Goal: Transaction & Acquisition: Purchase product/service

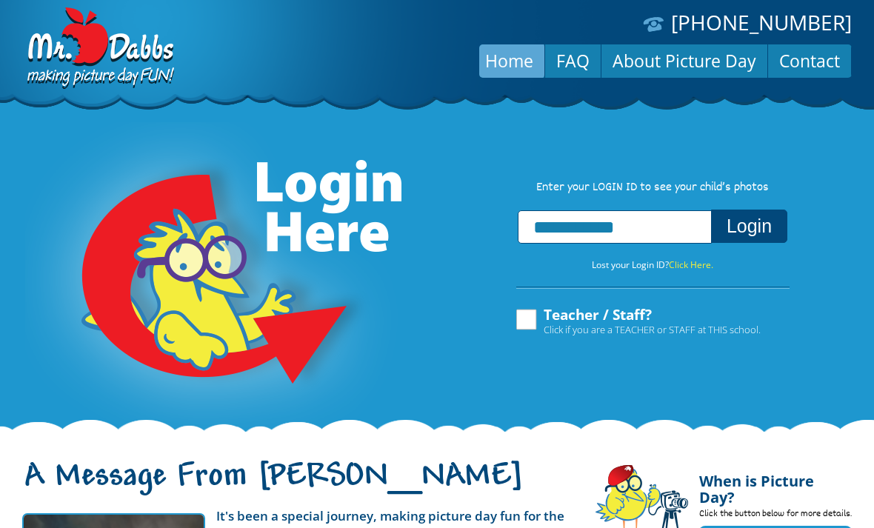
type input "**********"
click at [739, 229] on button "Login" at bounding box center [749, 226] width 76 height 33
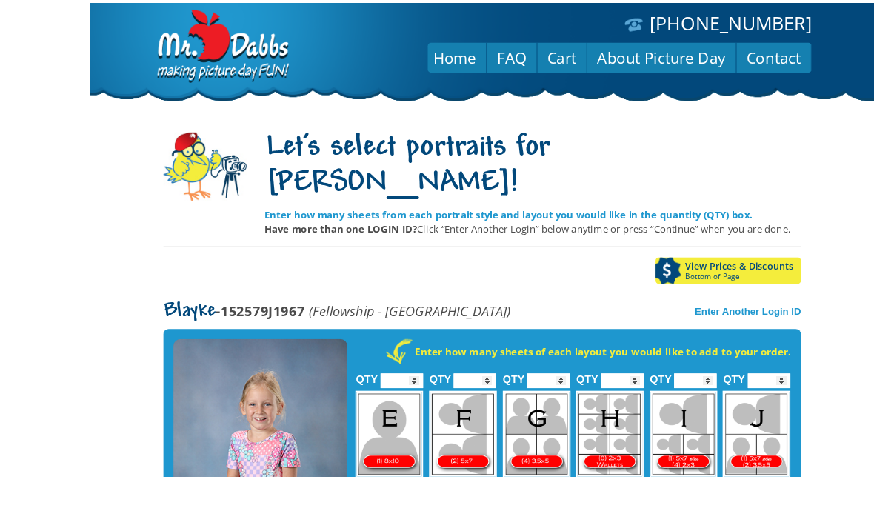
scroll to position [110, 0]
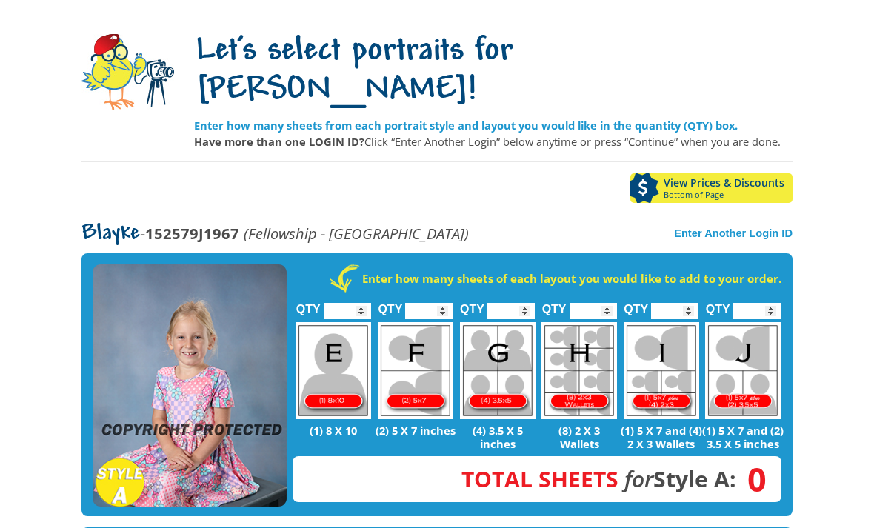
click at [759, 228] on strong "Enter Another Login ID" at bounding box center [733, 234] width 119 height 12
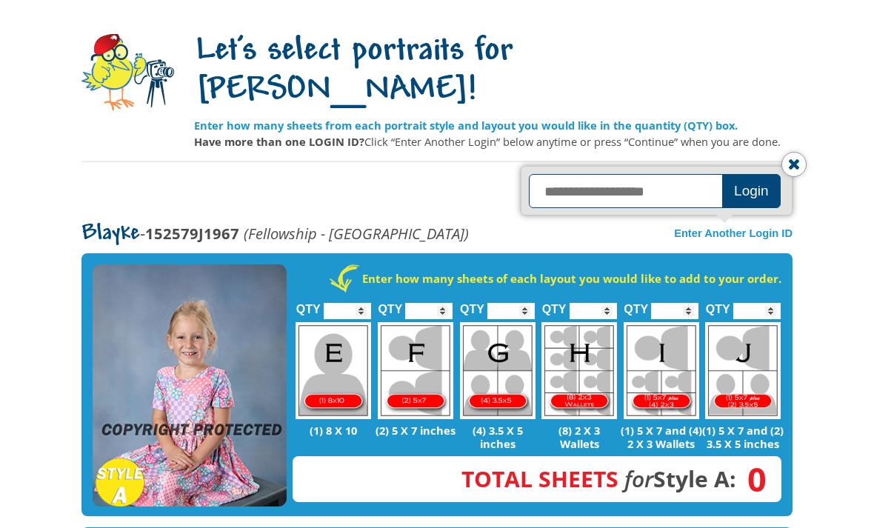
click at [669, 174] on input "text" at bounding box center [628, 191] width 198 height 34
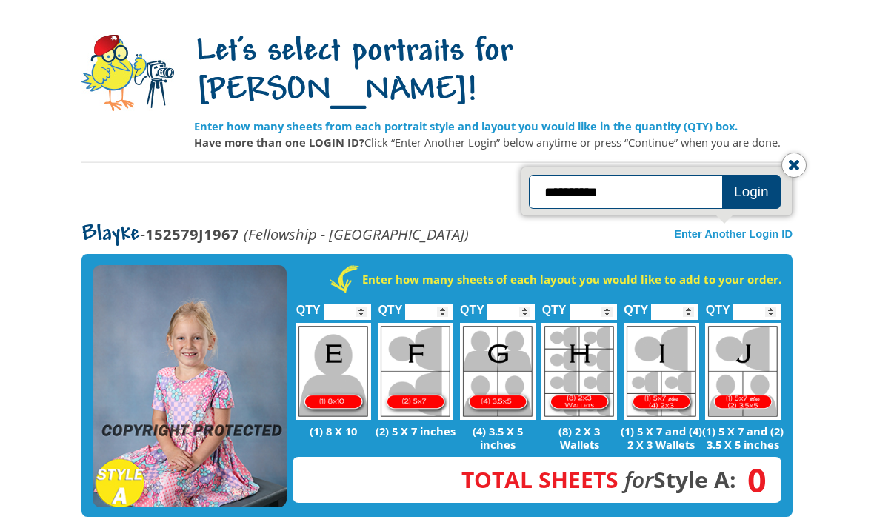
type input "**********"
click at [722, 190] on button "Login" at bounding box center [751, 192] width 59 height 34
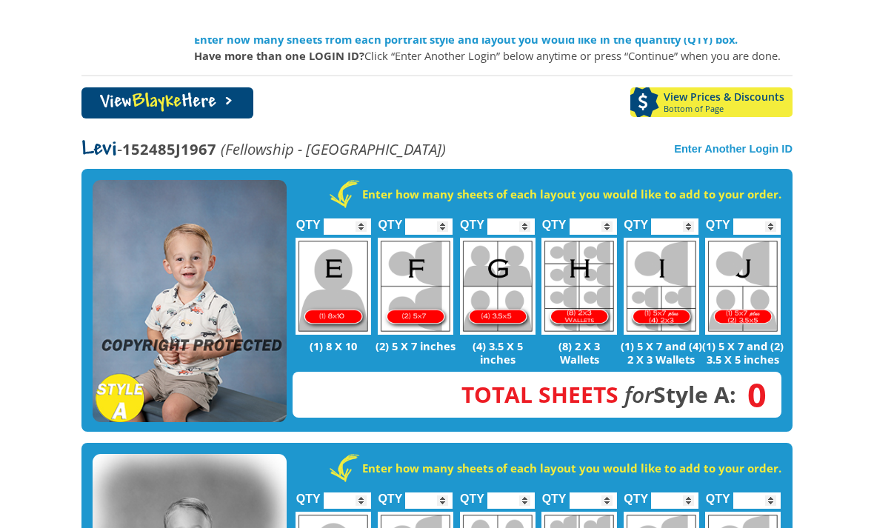
scroll to position [196, 0]
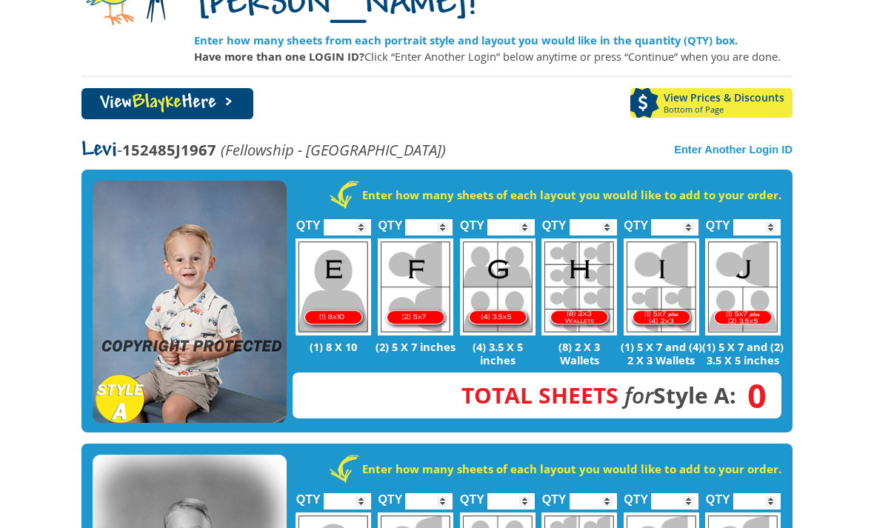
click at [582, 219] on input "*" at bounding box center [593, 227] width 47 height 16
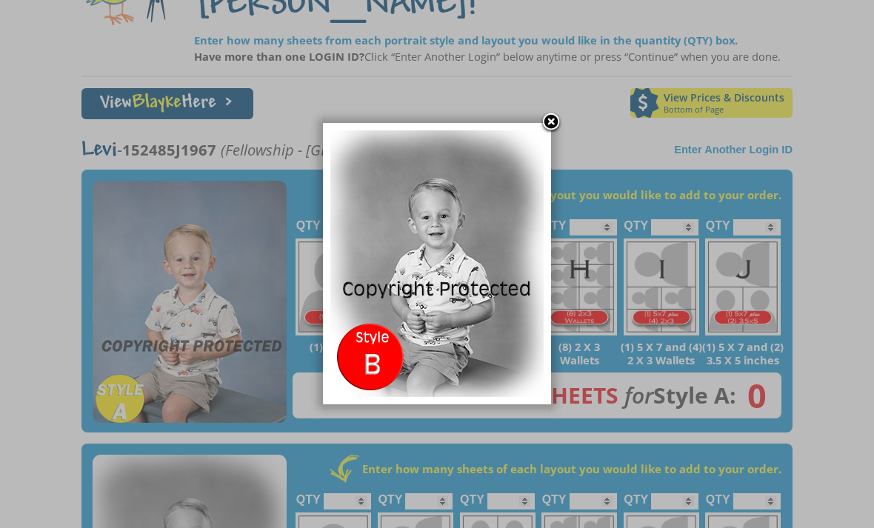
click at [550, 113] on link at bounding box center [551, 123] width 22 height 22
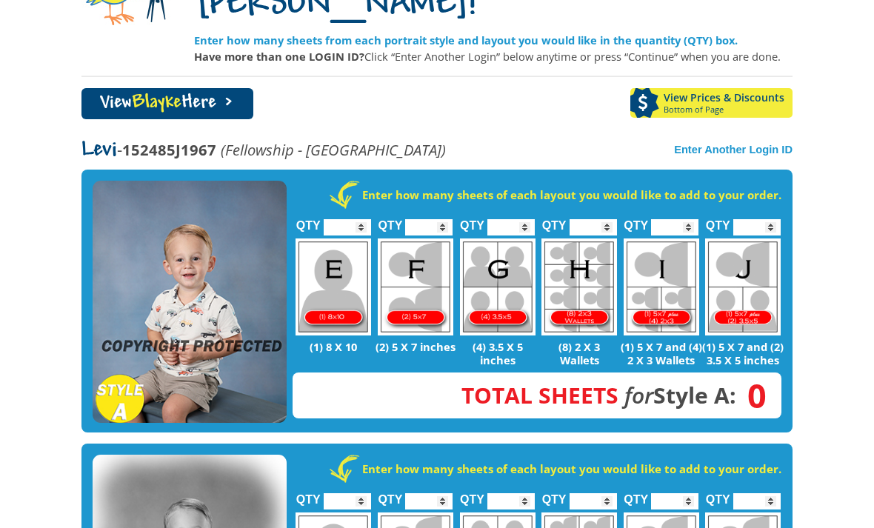
click at [147, 93] on span "Blayke" at bounding box center [157, 103] width 50 height 20
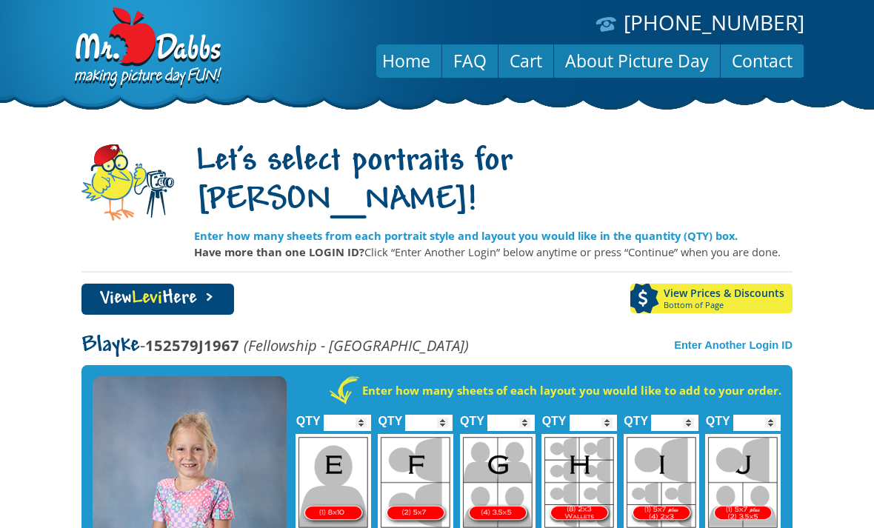
scroll to position [124, 0]
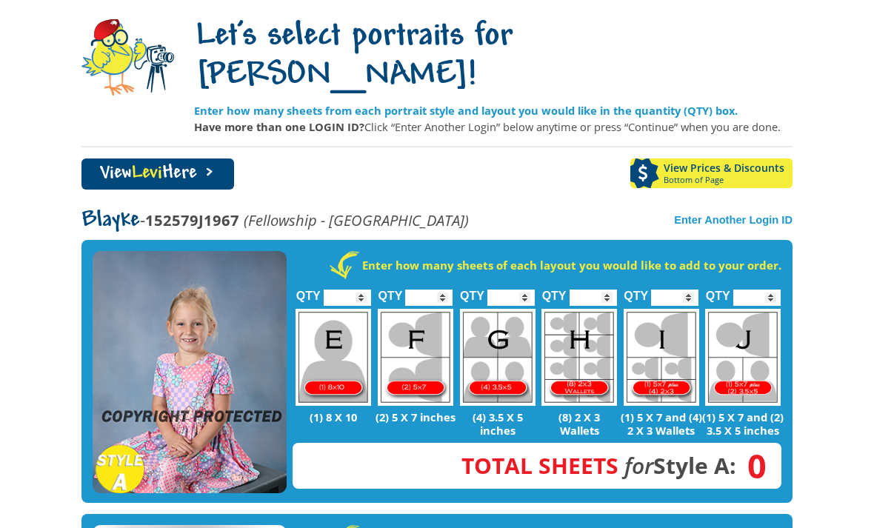
click at [610, 290] on input "*" at bounding box center [593, 298] width 47 height 16
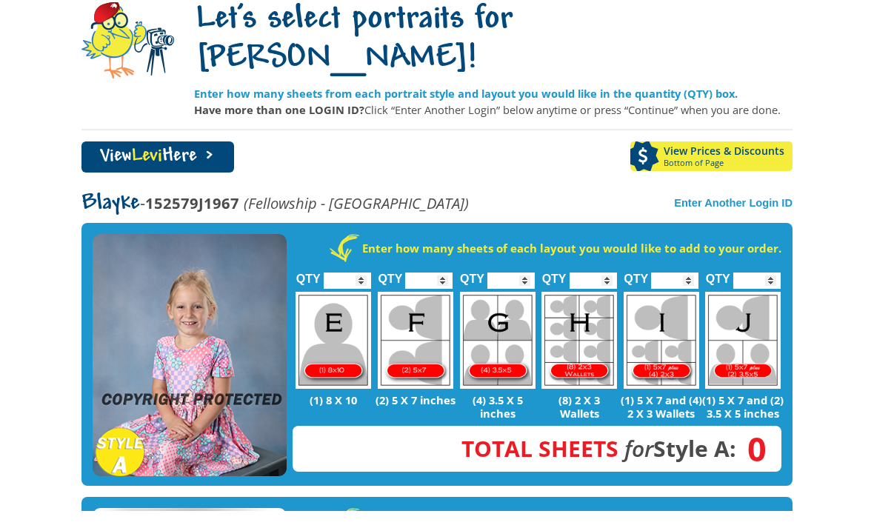
click at [599, 290] on input "*" at bounding box center [593, 298] width 47 height 16
type input "*"
click at [517, 290] on input "*" at bounding box center [510, 298] width 47 height 16
type input "*"
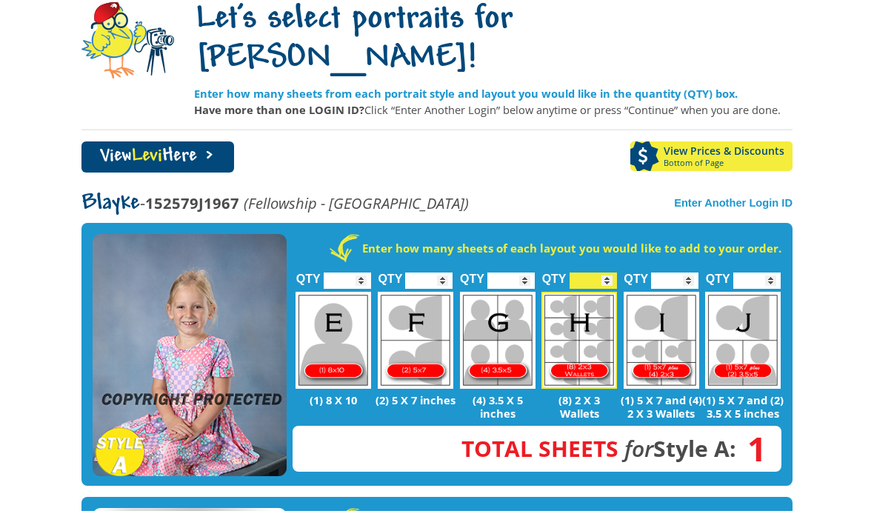
click at [436, 290] on input "*" at bounding box center [428, 298] width 47 height 16
click at [615, 411] on p "(8) 2 X 3 Wallets" at bounding box center [579, 424] width 82 height 27
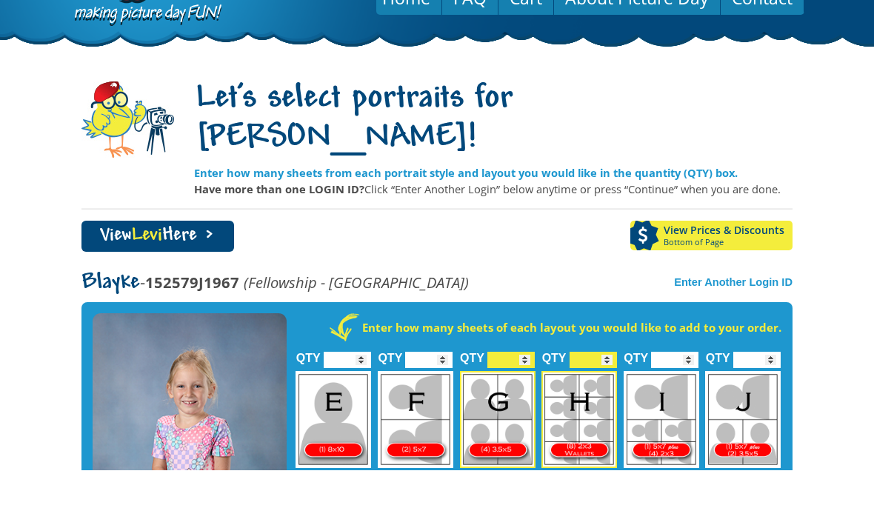
scroll to position [63, 0]
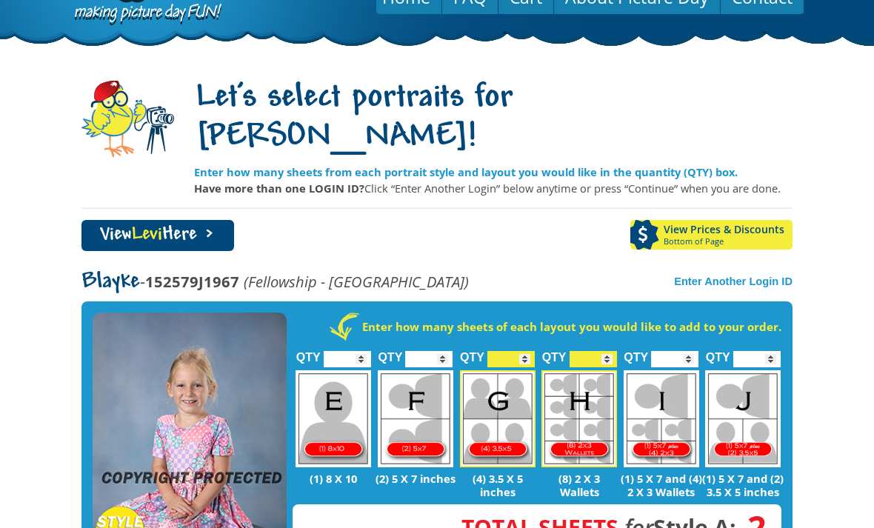
click at [437, 352] on input "*" at bounding box center [428, 360] width 47 height 16
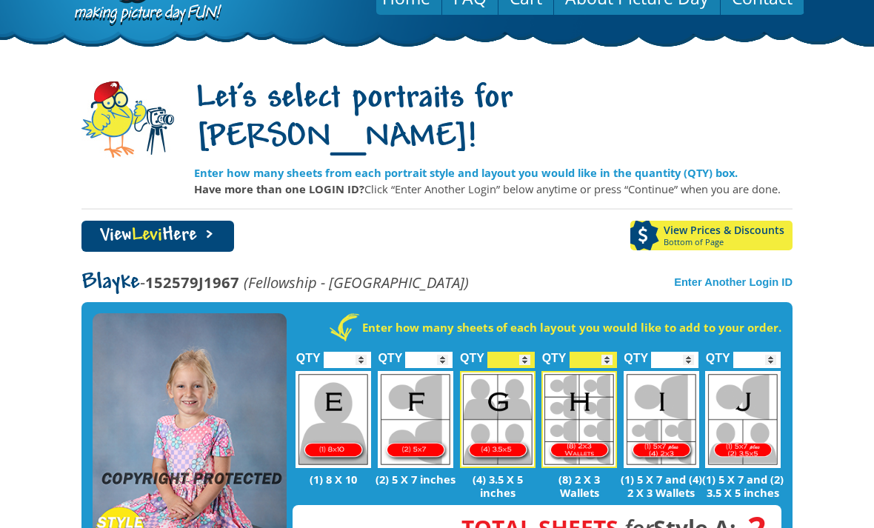
type input "*"
click at [670, 352] on input "*" at bounding box center [674, 360] width 47 height 16
type input "*"
click at [808, 409] on body "(888) 598-4911 Menu Home FAQ Cart About Picture Day Contact Let's select portra…" at bounding box center [437, 201] width 874 height 528
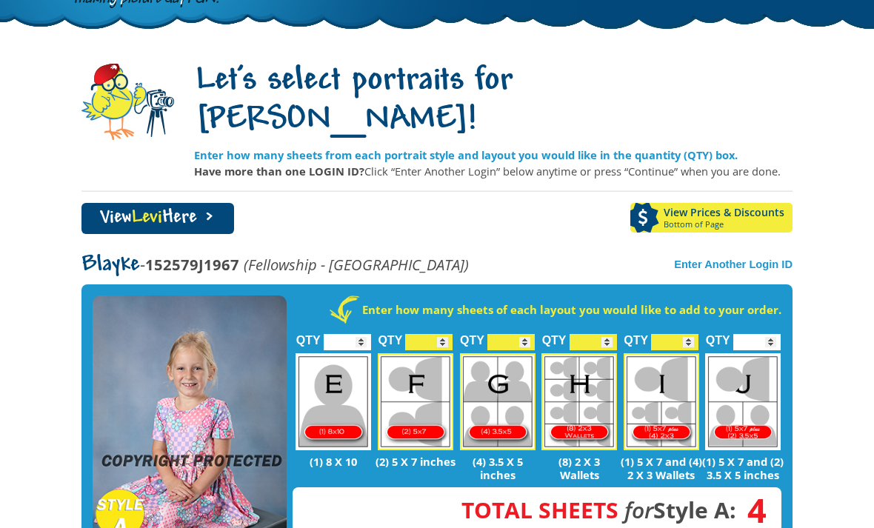
scroll to position [76, 0]
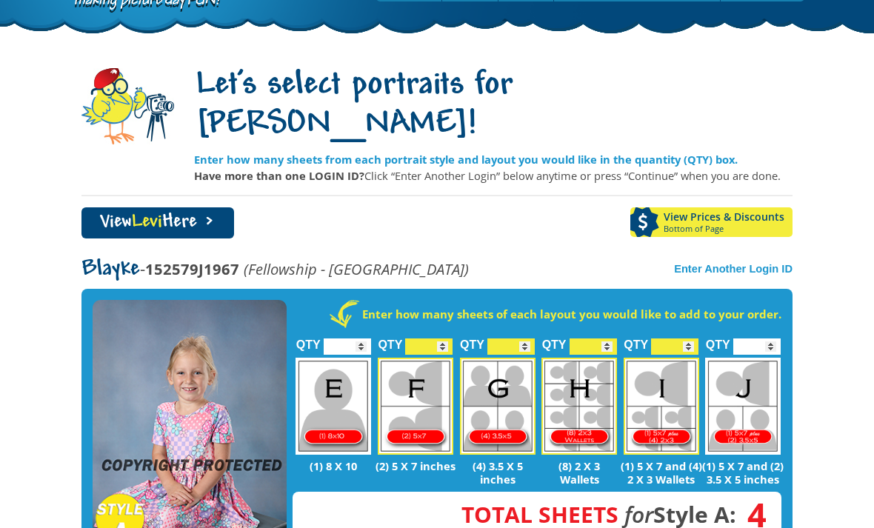
click at [162, 213] on span "Levi" at bounding box center [147, 223] width 30 height 20
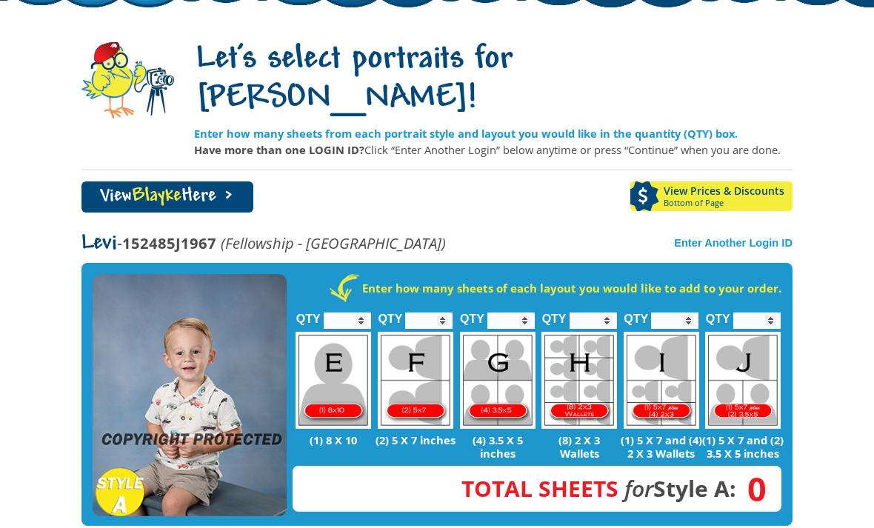
scroll to position [109, 0]
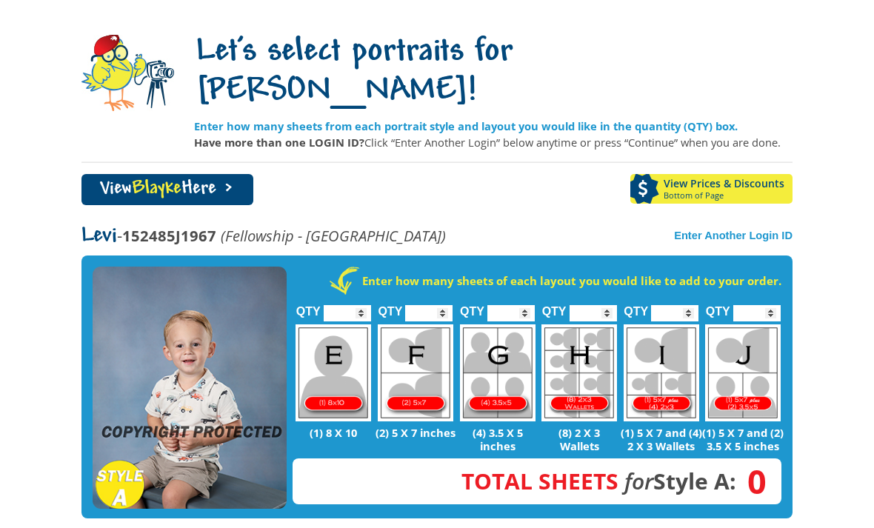
click at [600, 306] on input "*" at bounding box center [593, 314] width 47 height 16
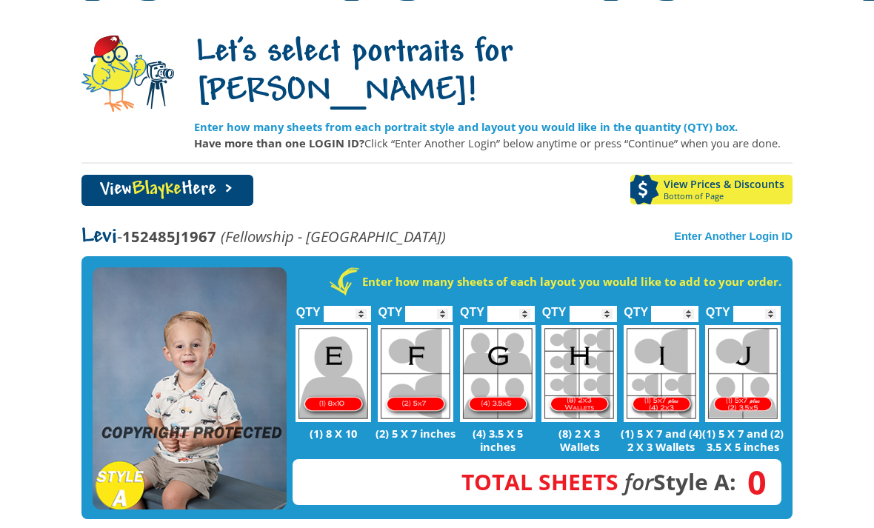
type input "*"
click at [674, 325] on img at bounding box center [662, 373] width 76 height 97
type input "*"
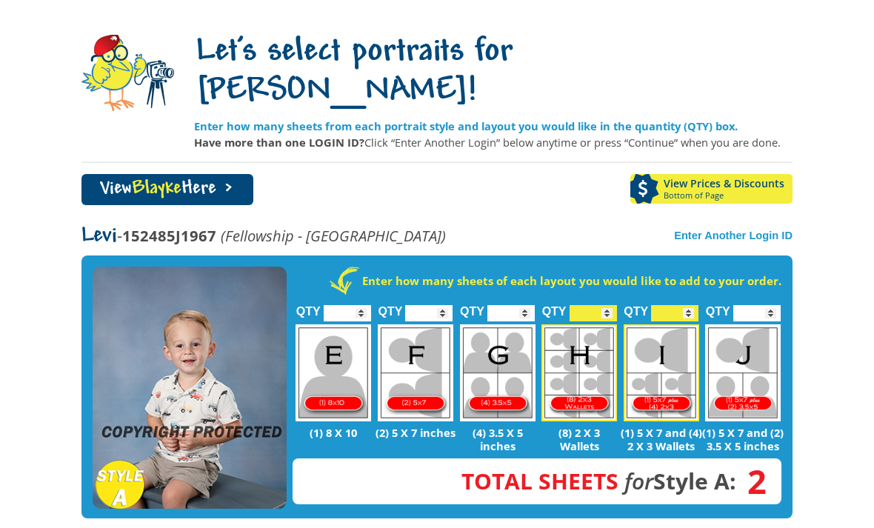
scroll to position [110, 0]
click at [513, 305] on input "*" at bounding box center [510, 313] width 47 height 16
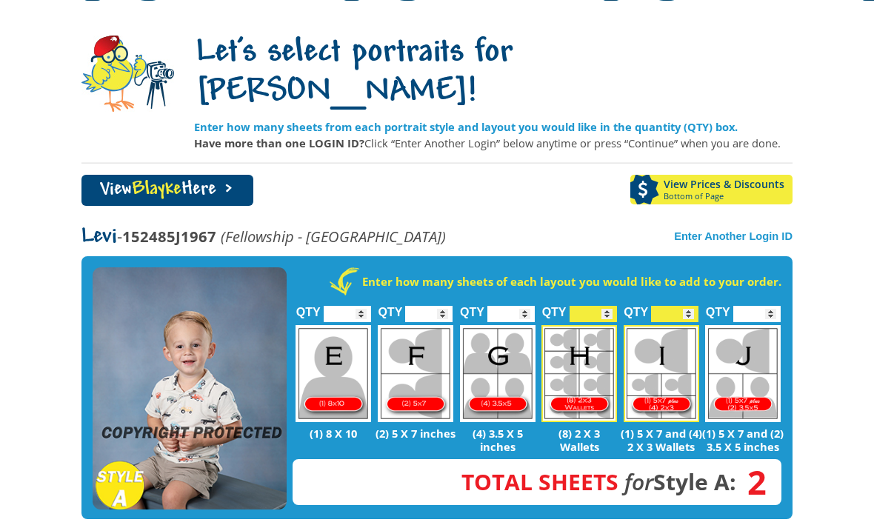
type input "*"
click at [440, 306] on input "*" at bounding box center [428, 314] width 47 height 16
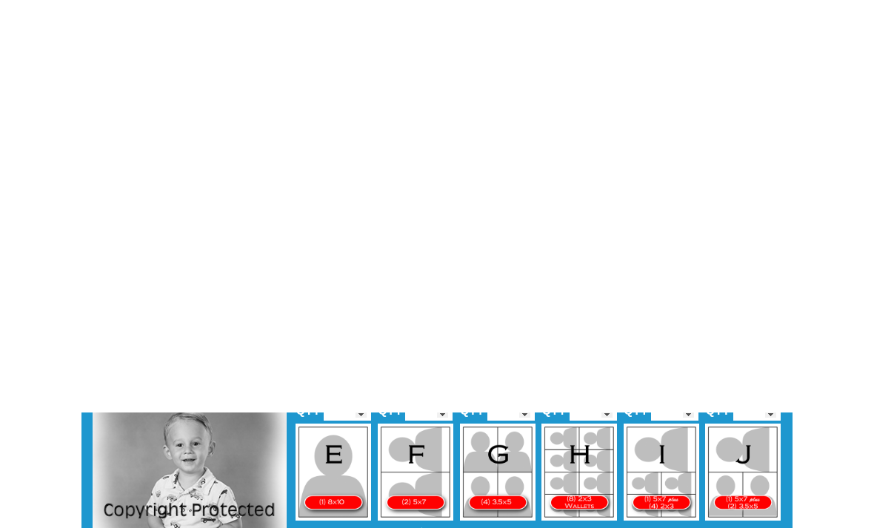
scroll to position [699, 0]
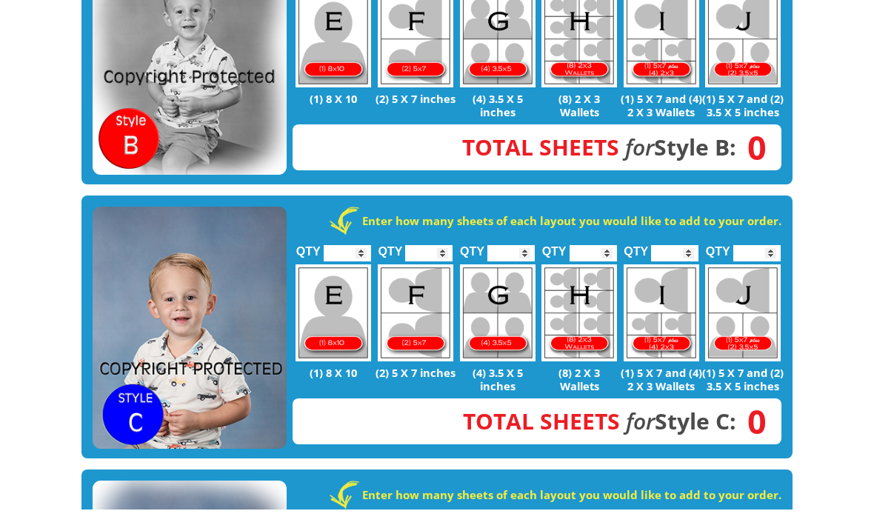
type input "*"
click at [681, 264] on input "*" at bounding box center [674, 272] width 47 height 16
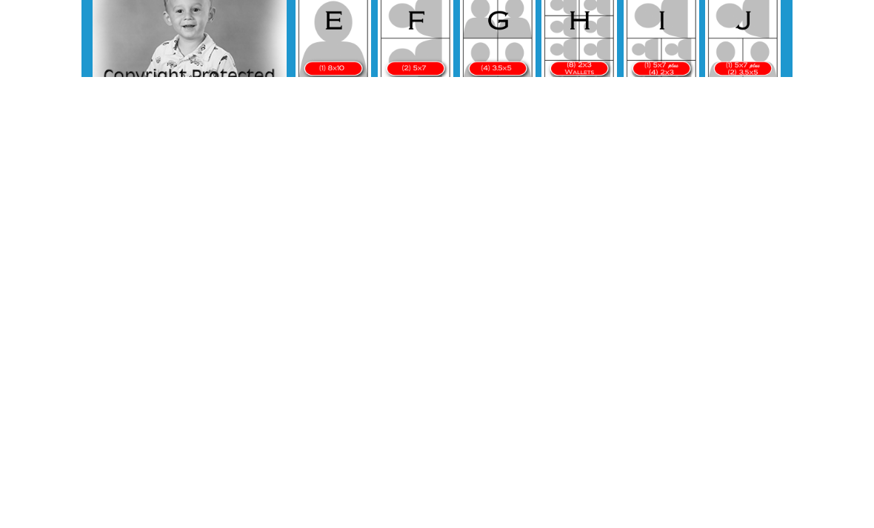
scroll to position [259, 0]
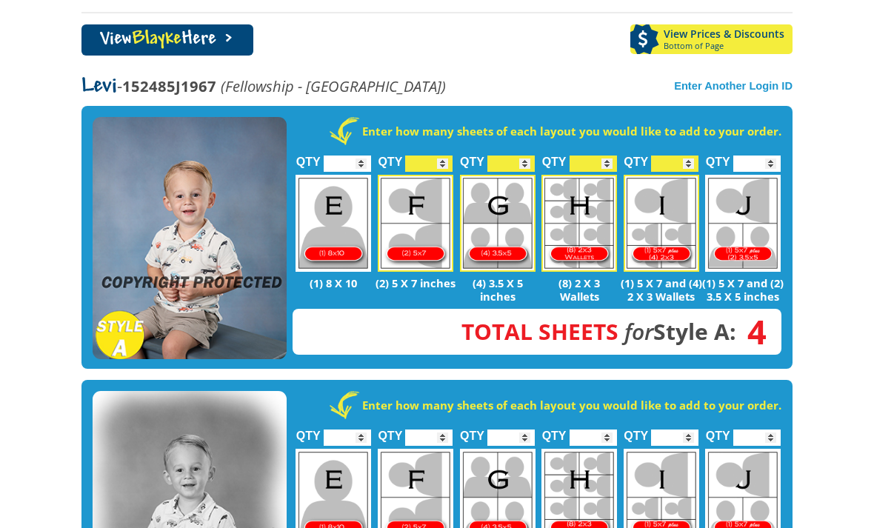
type input "*"
click at [684, 156] on input "*" at bounding box center [674, 164] width 47 height 16
type input "*"
click at [156, 24] on link "View Blayke Here >" at bounding box center [167, 39] width 172 height 31
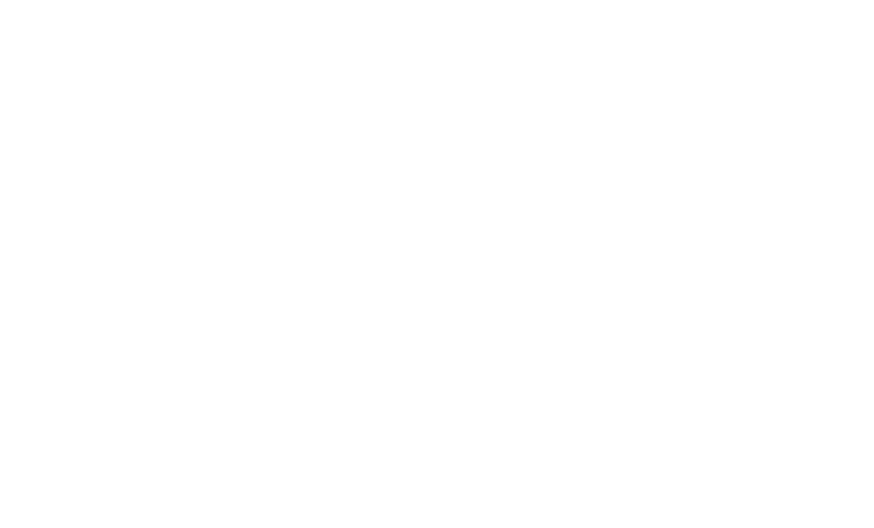
scroll to position [655, 0]
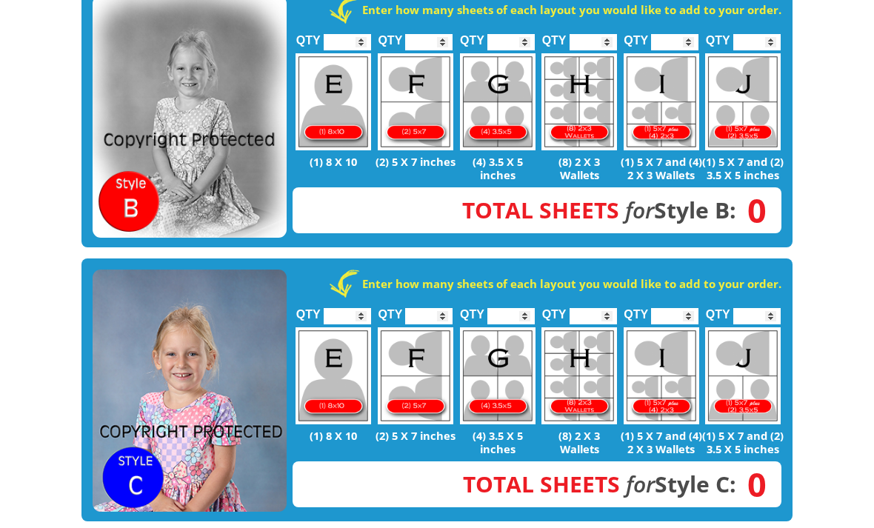
type input "*"
click at [685, 327] on img at bounding box center [662, 375] width 76 height 97
type input "*"
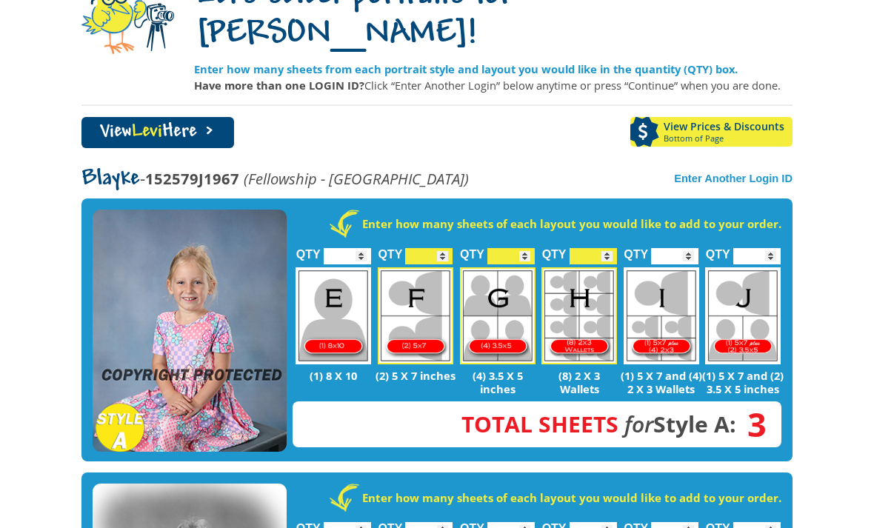
scroll to position [0, 0]
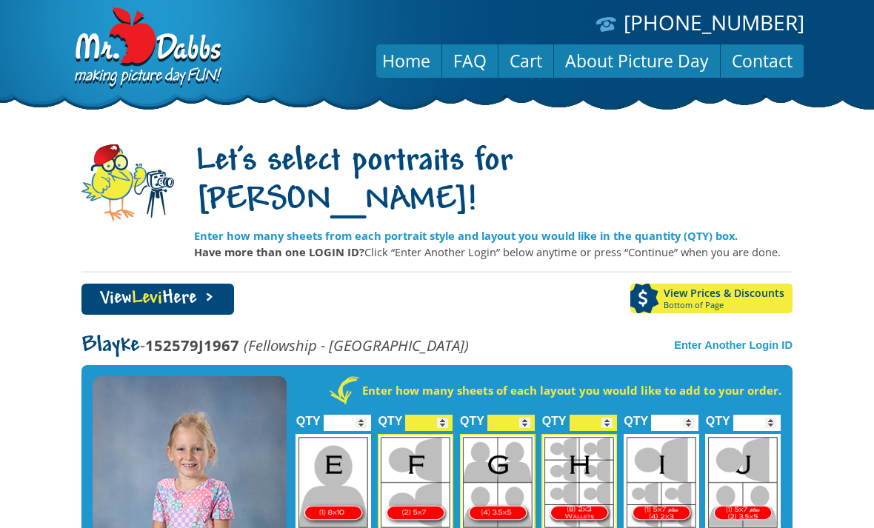
click at [758, 301] on span "Bottom of Page" at bounding box center [728, 305] width 129 height 9
